Goal: Task Accomplishment & Management: Manage account settings

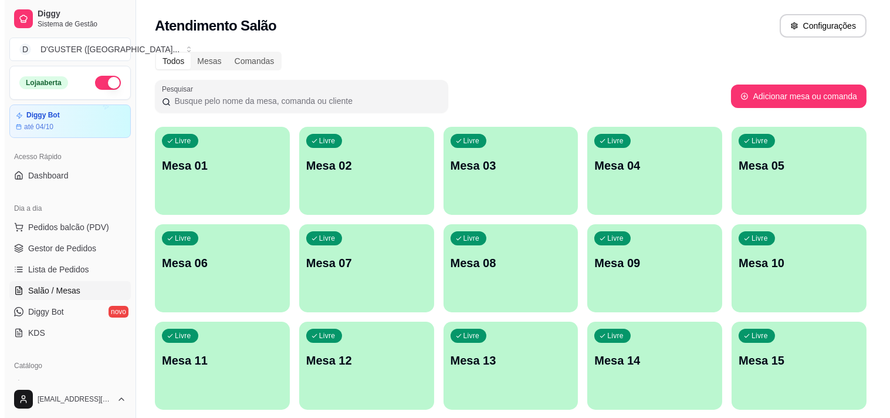
scroll to position [65, 0]
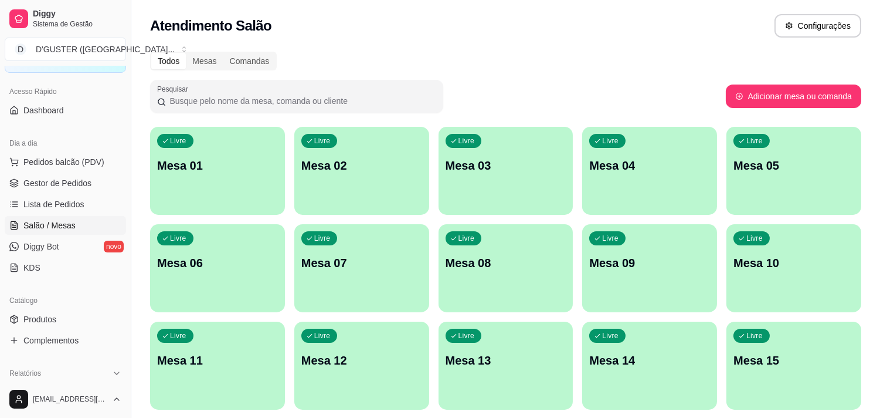
click at [531, 155] on div "Livre Mesa 03" at bounding box center [506, 164] width 135 height 74
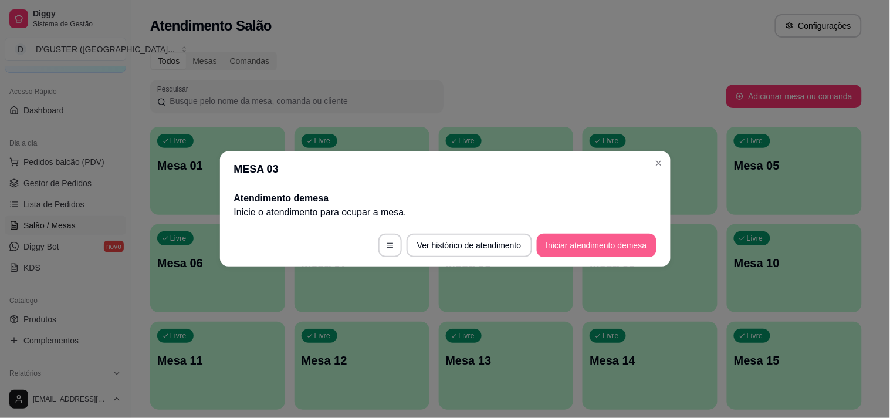
click at [602, 245] on button "Iniciar atendimento de mesa" at bounding box center [597, 244] width 120 height 23
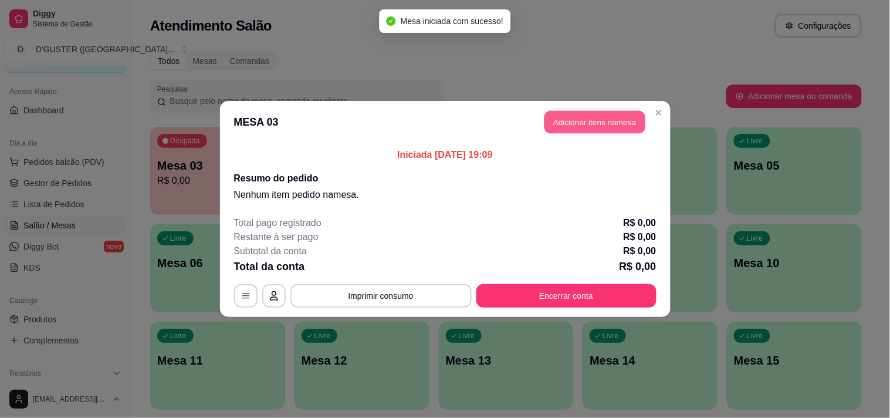
click at [589, 125] on button "Adicionar itens na mesa" at bounding box center [594, 122] width 101 height 23
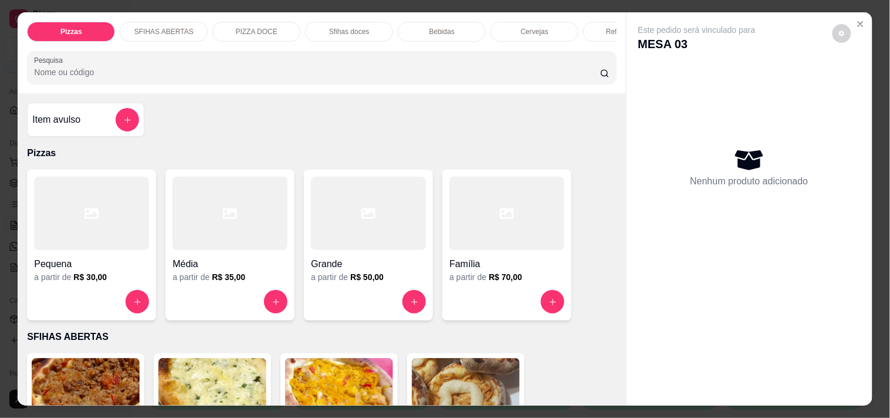
click at [237, 215] on div at bounding box center [229, 213] width 115 height 73
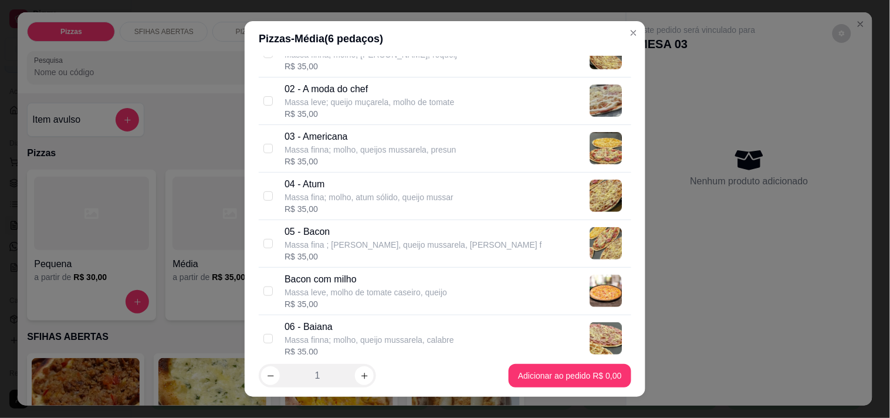
scroll to position [130, 0]
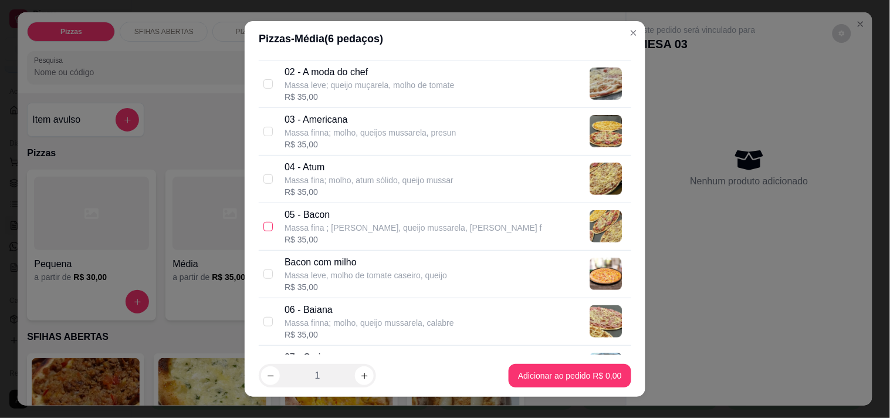
click at [267, 224] on input "checkbox" at bounding box center [267, 226] width 9 height 9
checkbox input "true"
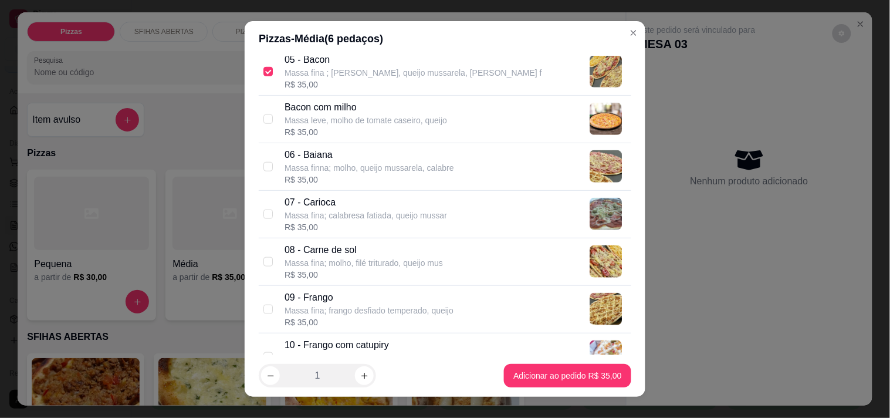
scroll to position [325, 0]
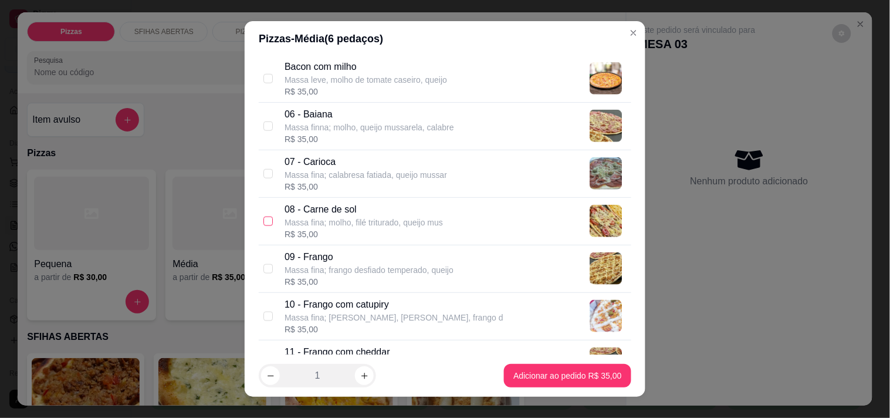
click at [263, 221] on input "checkbox" at bounding box center [267, 220] width 9 height 9
checkbox input "true"
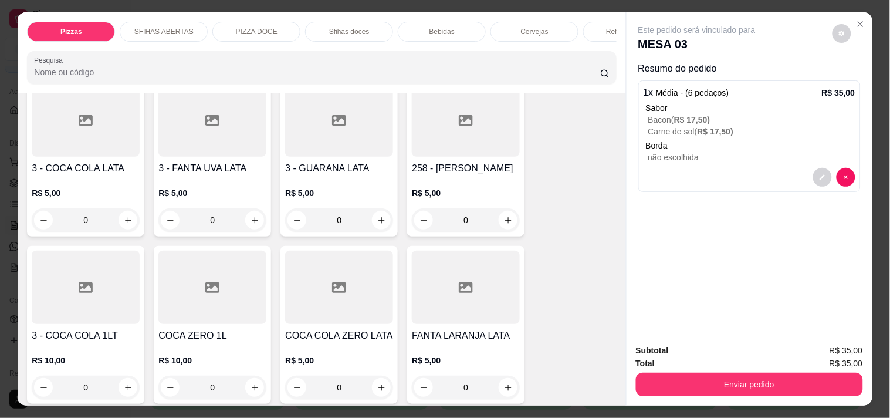
scroll to position [3192, 0]
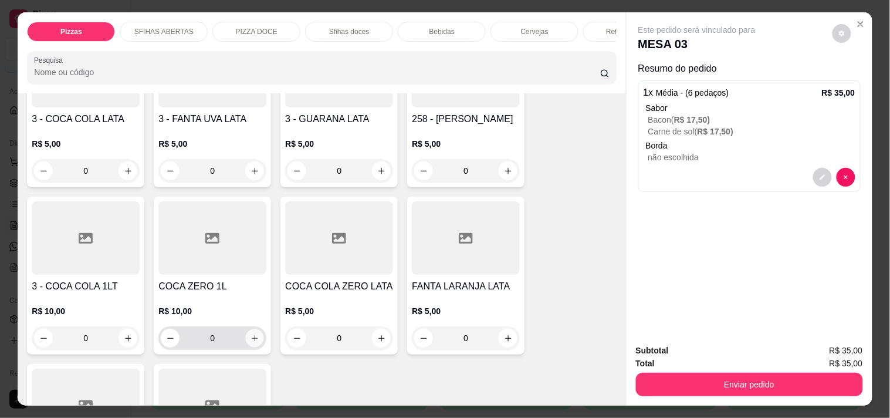
click at [250, 334] on icon "increase-product-quantity" at bounding box center [254, 338] width 9 height 9
type input "1"
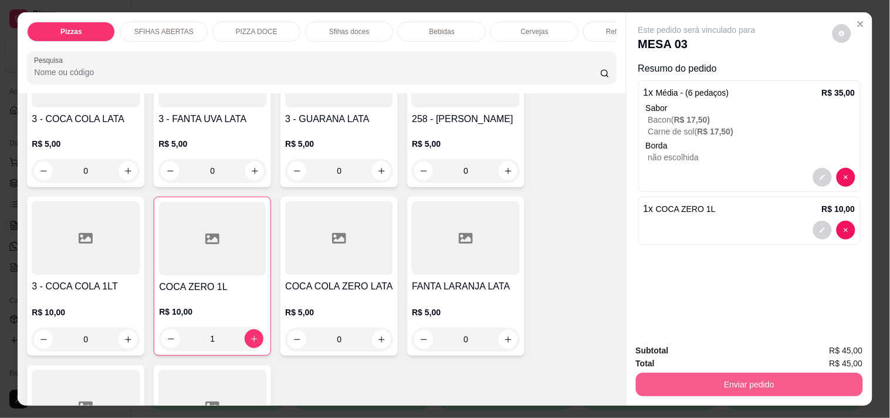
click at [771, 375] on button "Enviar pedido" at bounding box center [749, 383] width 227 height 23
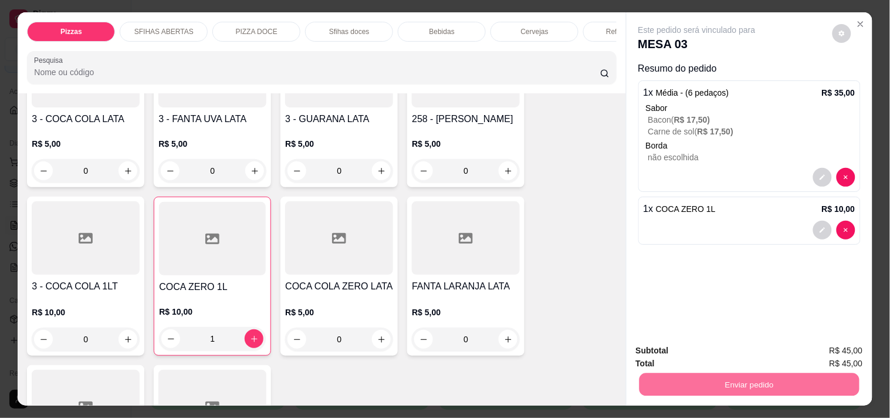
click at [713, 349] on button "Não registrar e enviar pedido" at bounding box center [710, 351] width 122 height 22
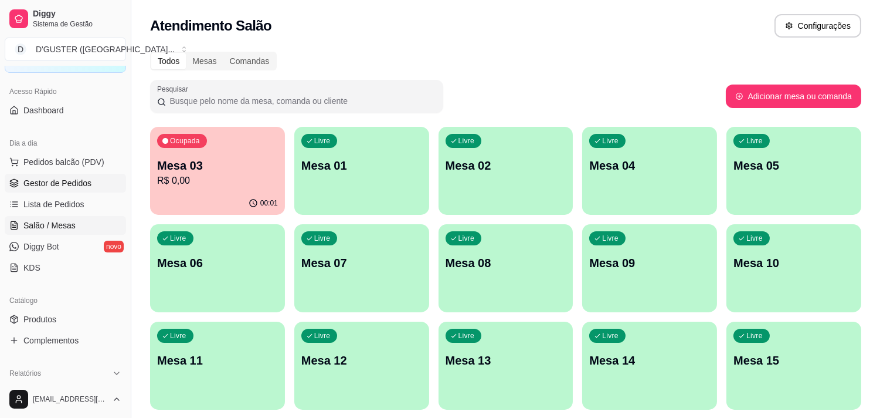
click at [69, 177] on span "Gestor de Pedidos" at bounding box center [57, 183] width 68 height 12
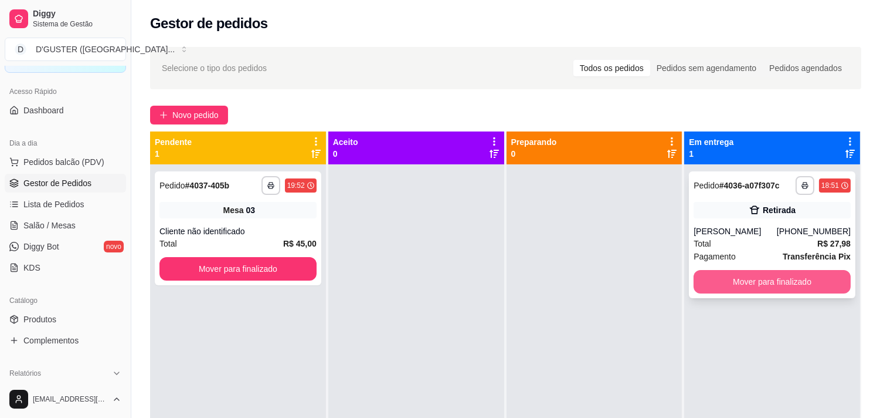
click at [747, 278] on button "Mover para finalizado" at bounding box center [772, 281] width 157 height 23
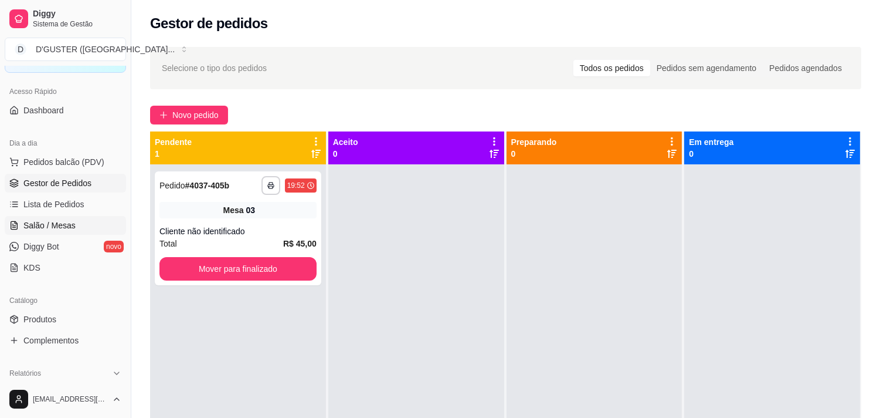
click at [50, 216] on link "Salão / Mesas" at bounding box center [65, 225] width 121 height 19
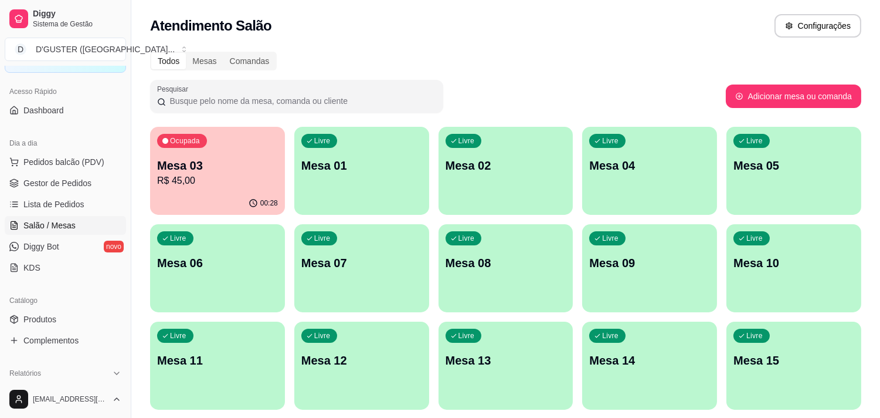
click at [208, 172] on p "Mesa 03" at bounding box center [217, 165] width 121 height 16
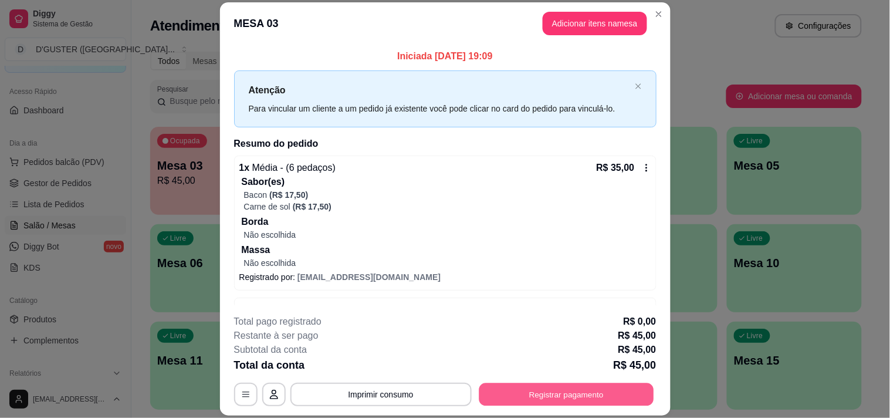
click at [592, 397] on button "Registrar pagamento" at bounding box center [565, 394] width 175 height 23
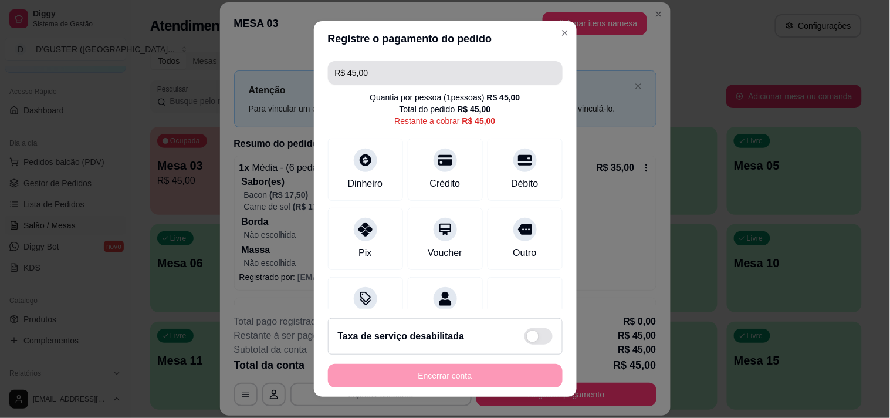
click at [453, 76] on input "R$ 45,00" at bounding box center [445, 72] width 220 height 23
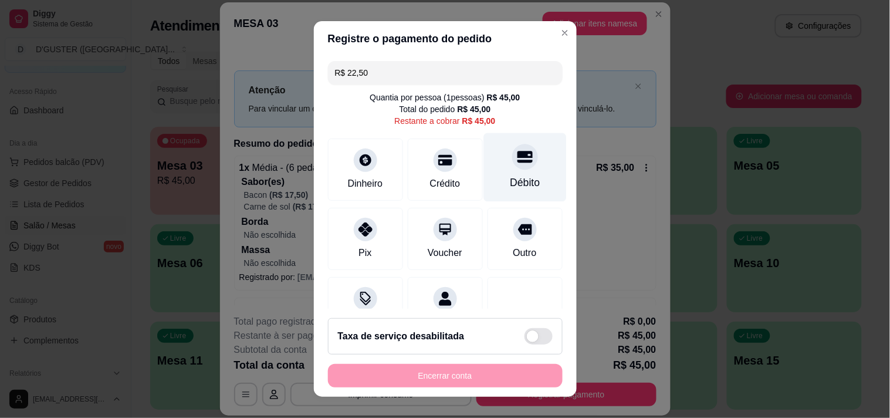
click at [515, 175] on div "Débito" at bounding box center [525, 182] width 30 height 15
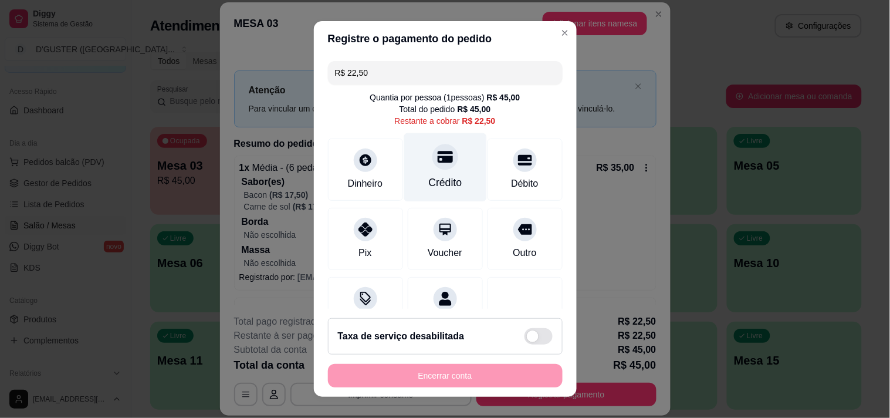
click at [433, 171] on div "Crédito" at bounding box center [444, 167] width 83 height 69
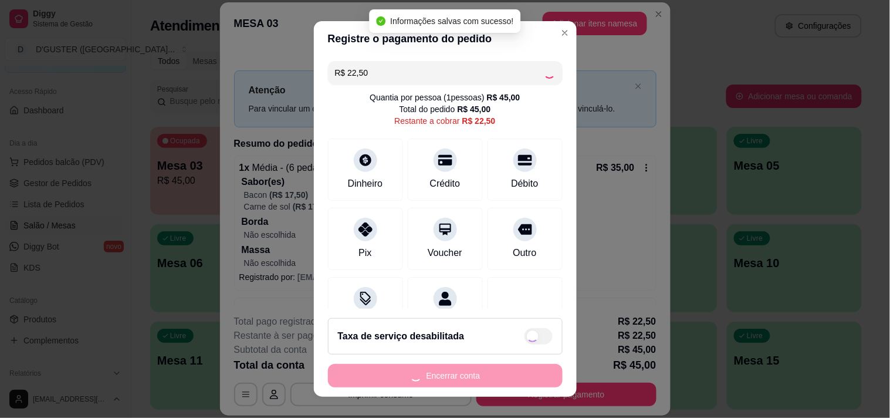
type input "R$ 0,00"
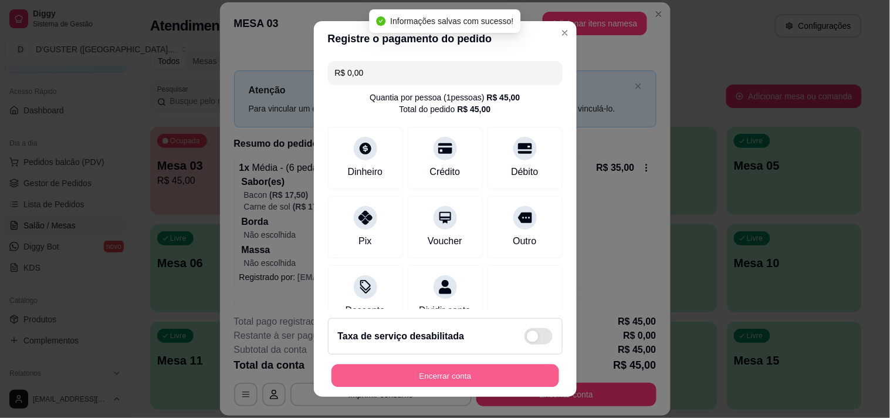
click at [490, 379] on button "Encerrar conta" at bounding box center [445, 375] width 228 height 23
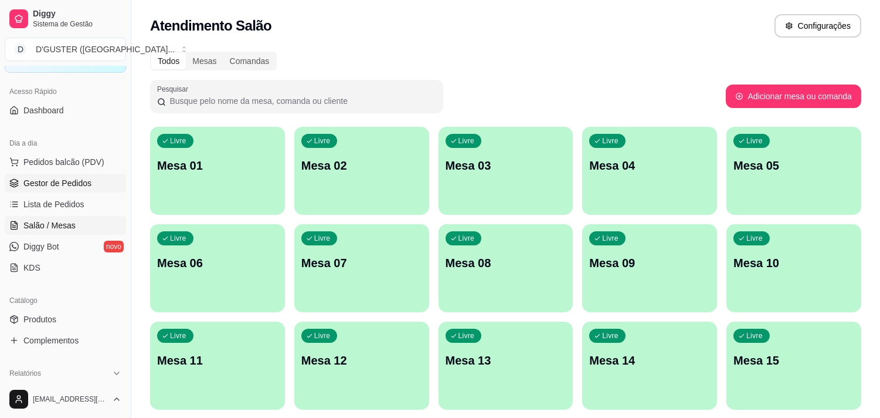
click at [30, 177] on span "Gestor de Pedidos" at bounding box center [57, 183] width 68 height 12
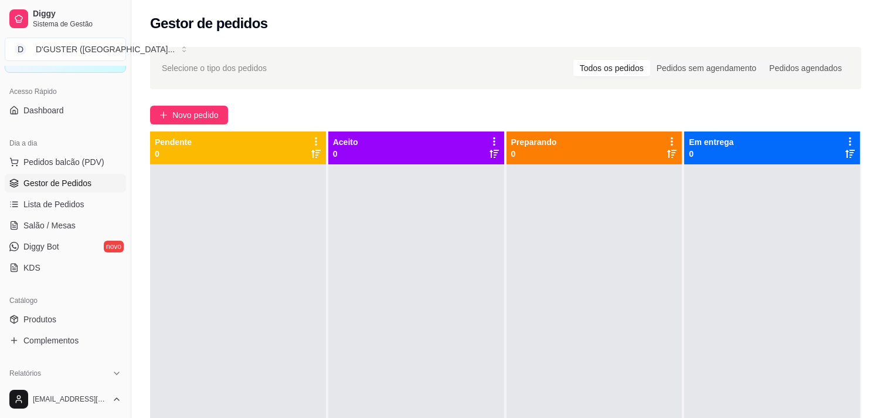
click at [470, 40] on div "Selecione o tipo dos pedidos Todos os pedidos Pedidos sem agendamento Pedidos a…" at bounding box center [505, 301] width 749 height 523
click at [36, 218] on link "Salão / Mesas" at bounding box center [65, 225] width 121 height 19
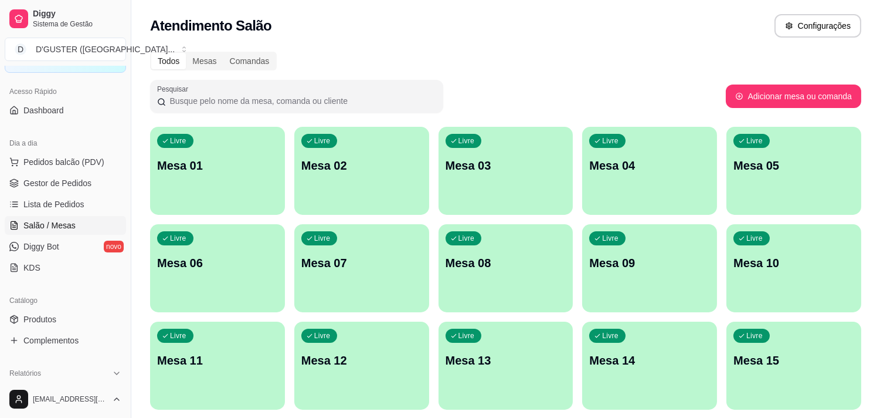
click at [163, 163] on p "Mesa 01" at bounding box center [217, 165] width 121 height 16
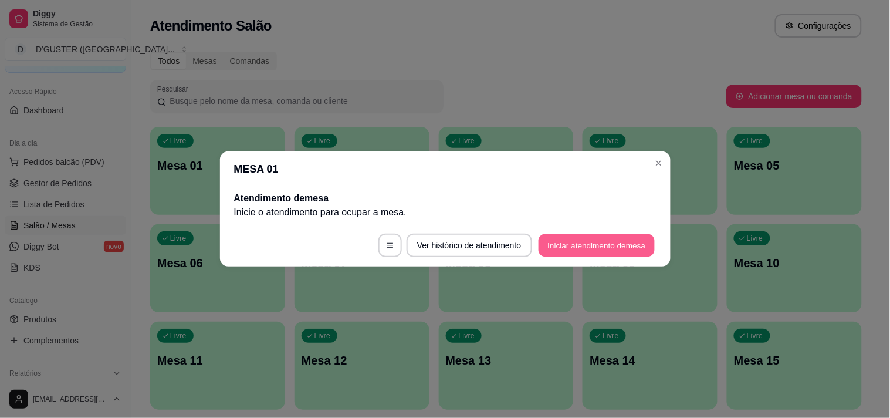
click at [620, 244] on button "Iniciar atendimento de mesa" at bounding box center [596, 245] width 116 height 23
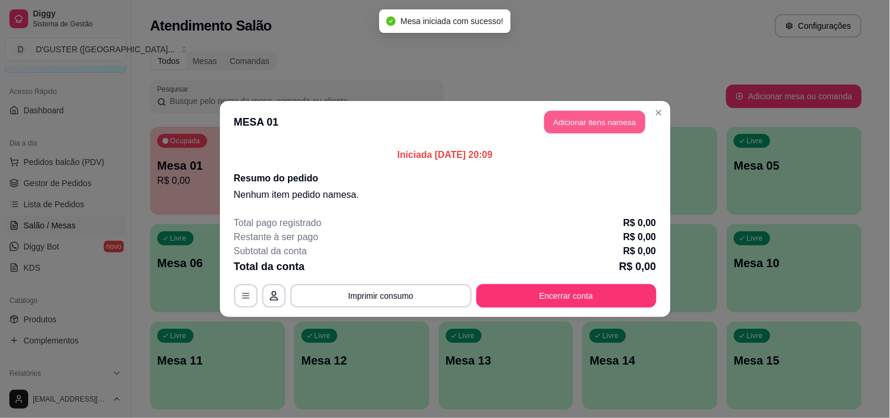
click at [608, 130] on button "Adicionar itens na mesa" at bounding box center [594, 122] width 101 height 23
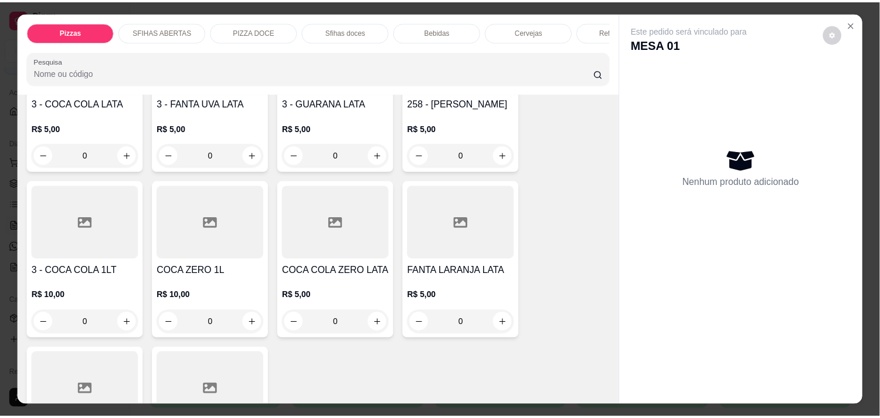
scroll to position [3150, 0]
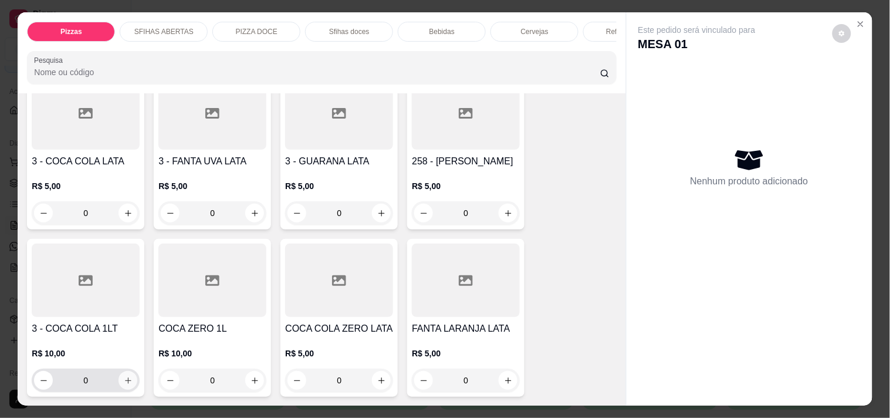
click at [124, 376] on icon "increase-product-quantity" at bounding box center [128, 380] width 9 height 9
type input "1"
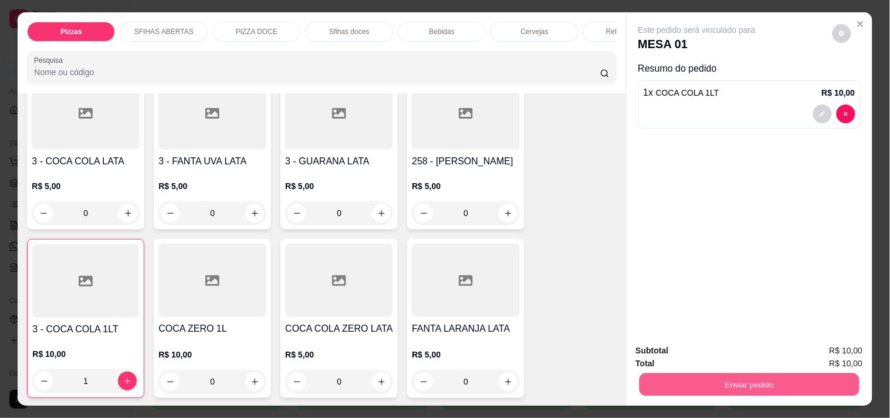
click at [747, 382] on button "Enviar pedido" at bounding box center [749, 383] width 220 height 23
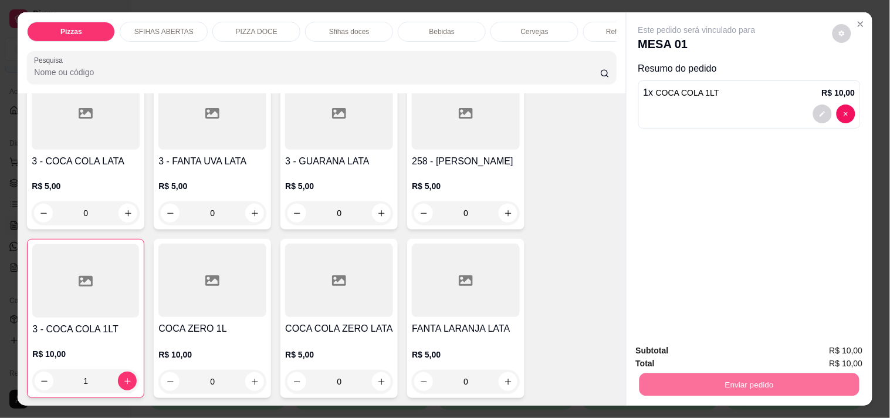
click at [665, 355] on button "Não registrar e enviar pedido" at bounding box center [710, 351] width 122 height 22
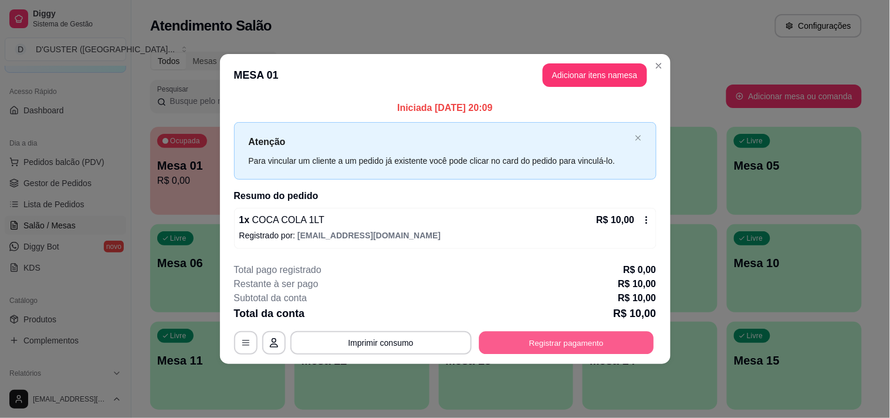
click at [597, 347] on button "Registrar pagamento" at bounding box center [565, 342] width 175 height 23
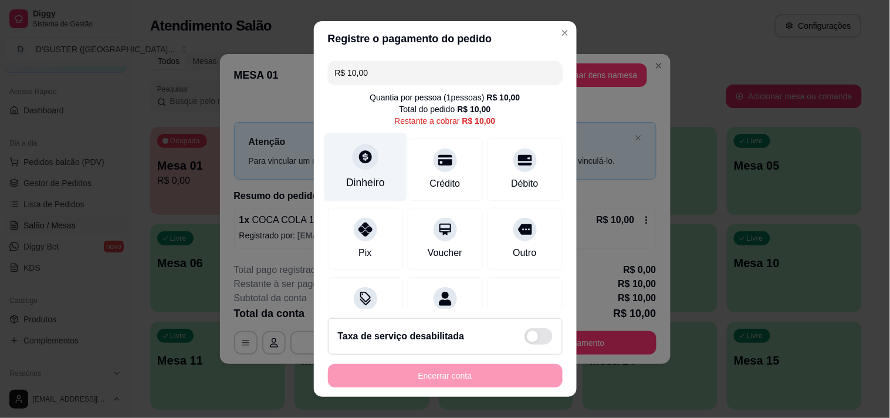
click at [356, 170] on div "Dinheiro" at bounding box center [365, 167] width 83 height 69
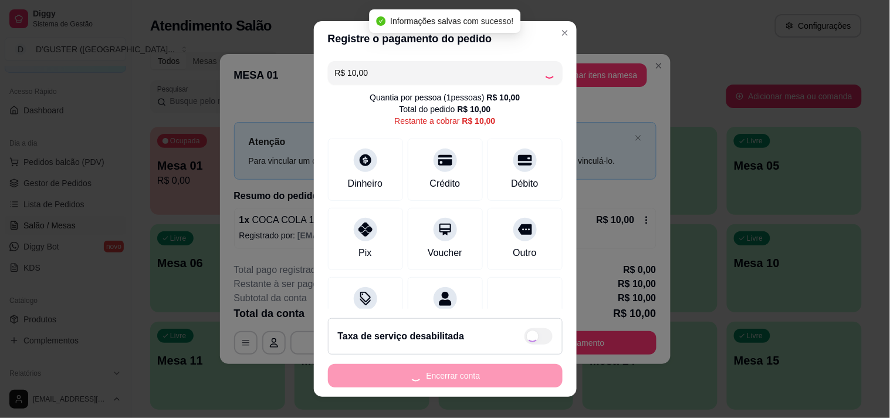
type input "R$ 0,00"
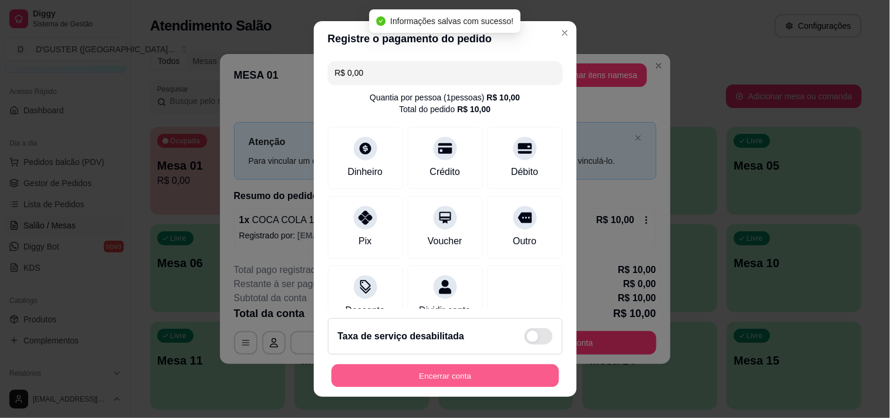
click at [520, 375] on button "Encerrar conta" at bounding box center [445, 375] width 228 height 23
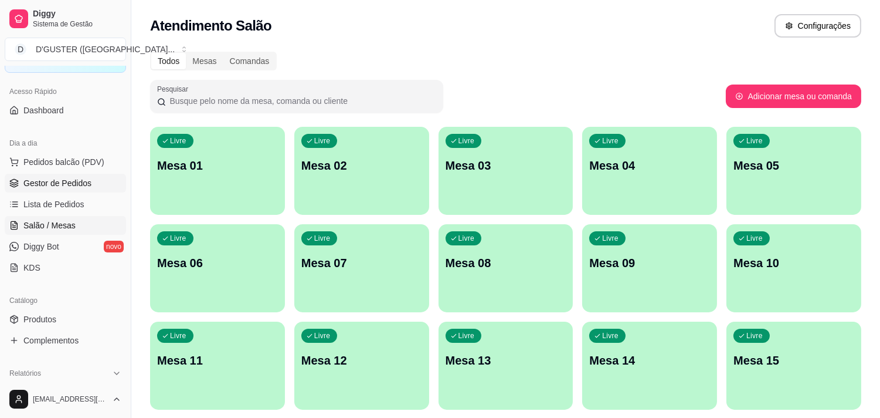
click at [47, 184] on span "Gestor de Pedidos" at bounding box center [57, 183] width 68 height 12
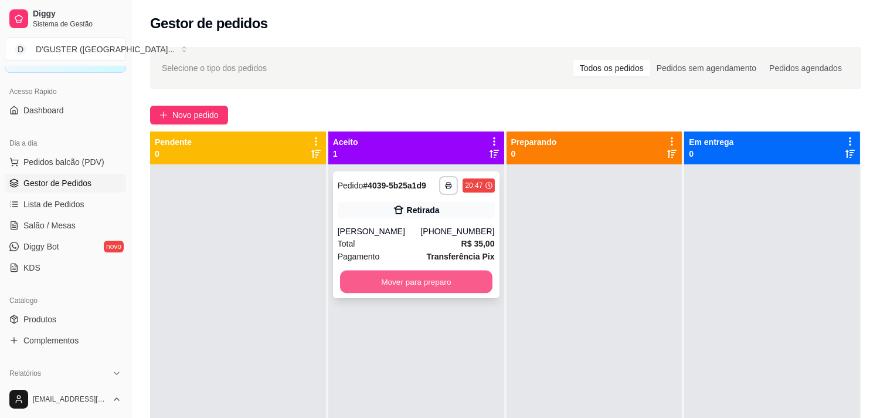
click at [437, 279] on button "Mover para preparo" at bounding box center [416, 281] width 152 height 23
